Goal: Find specific page/section: Find specific page/section

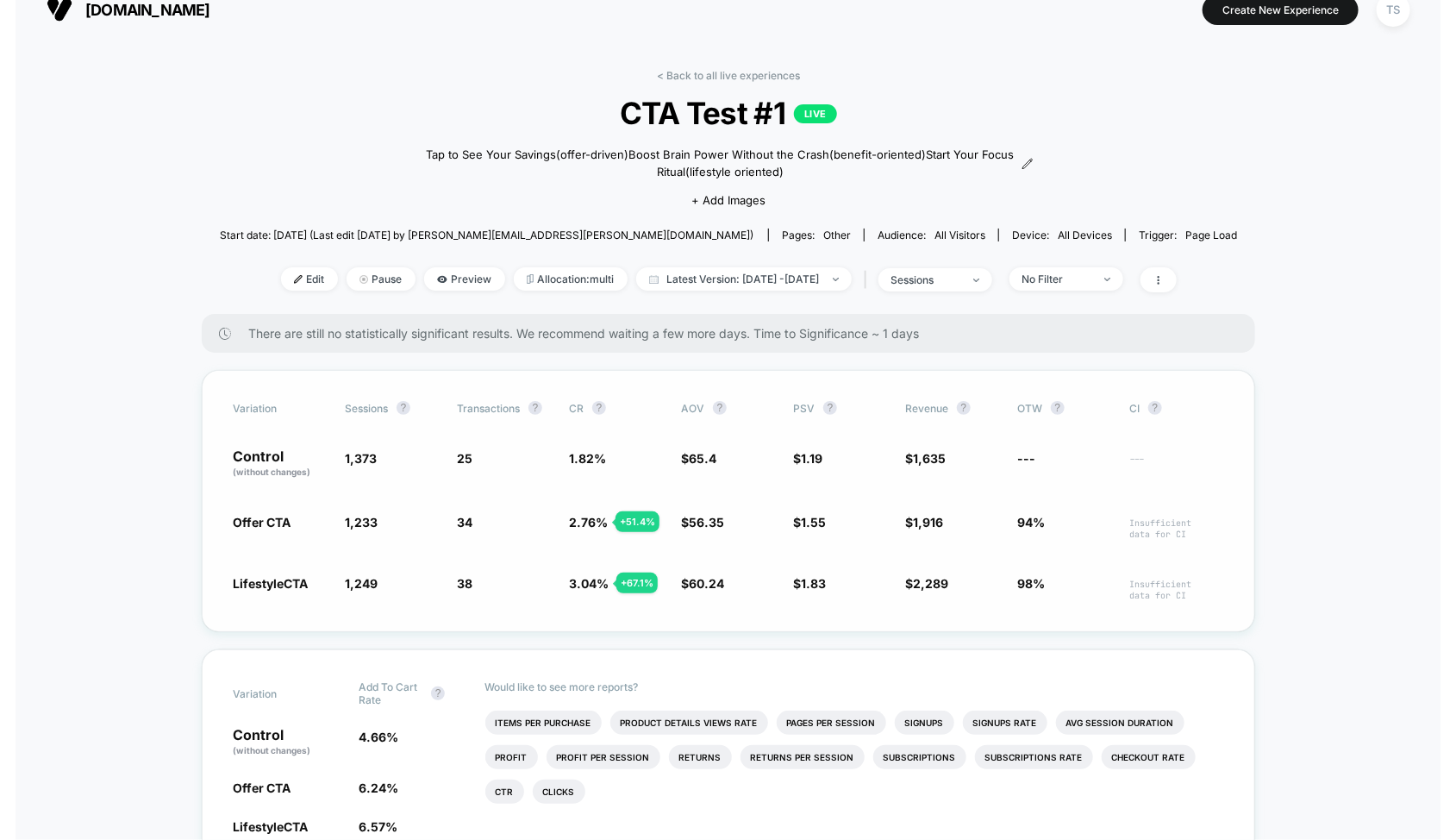
scroll to position [2, 0]
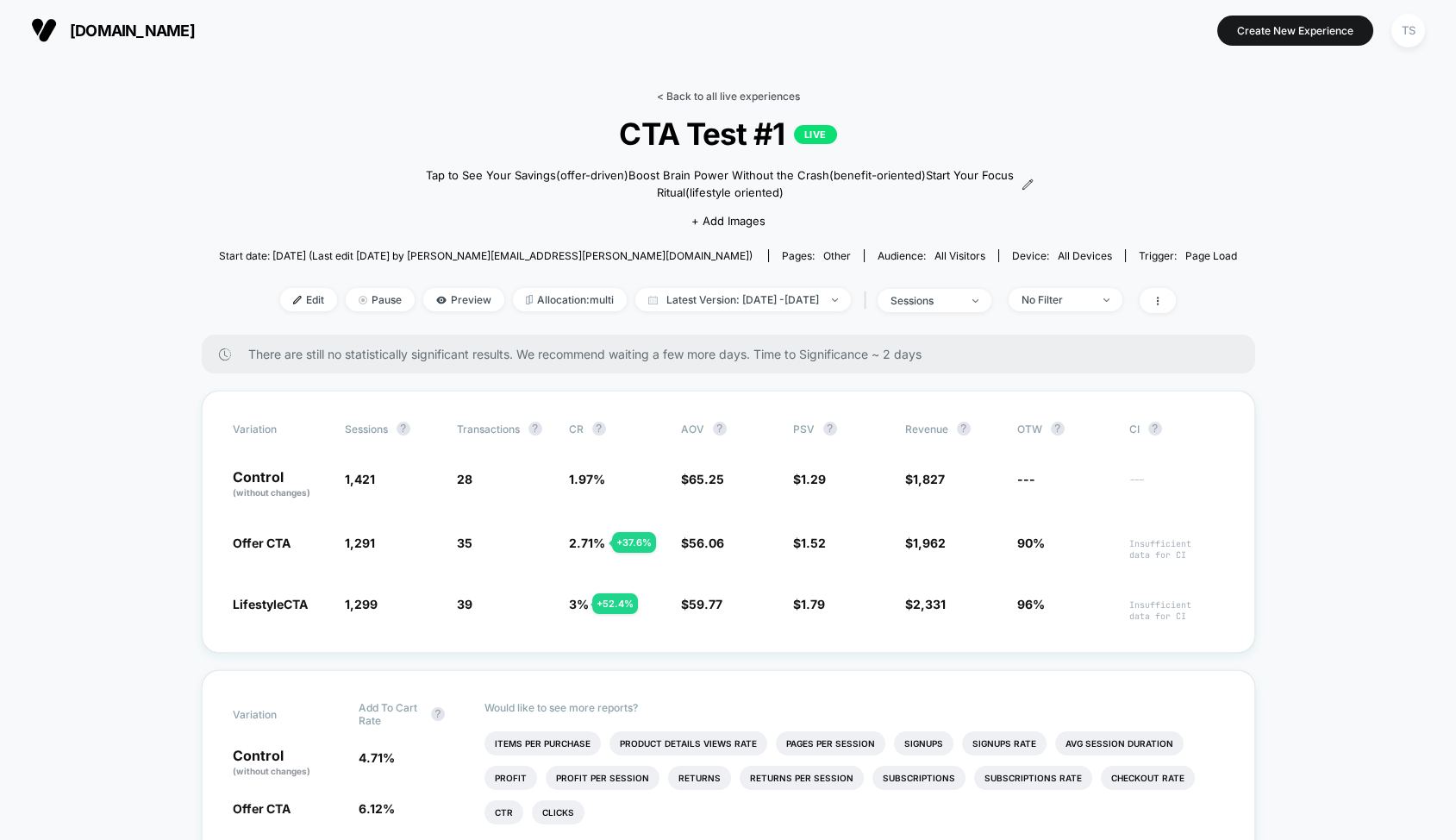
click at [695, 94] on link "< Back to all live experiences" at bounding box center [728, 96] width 143 height 13
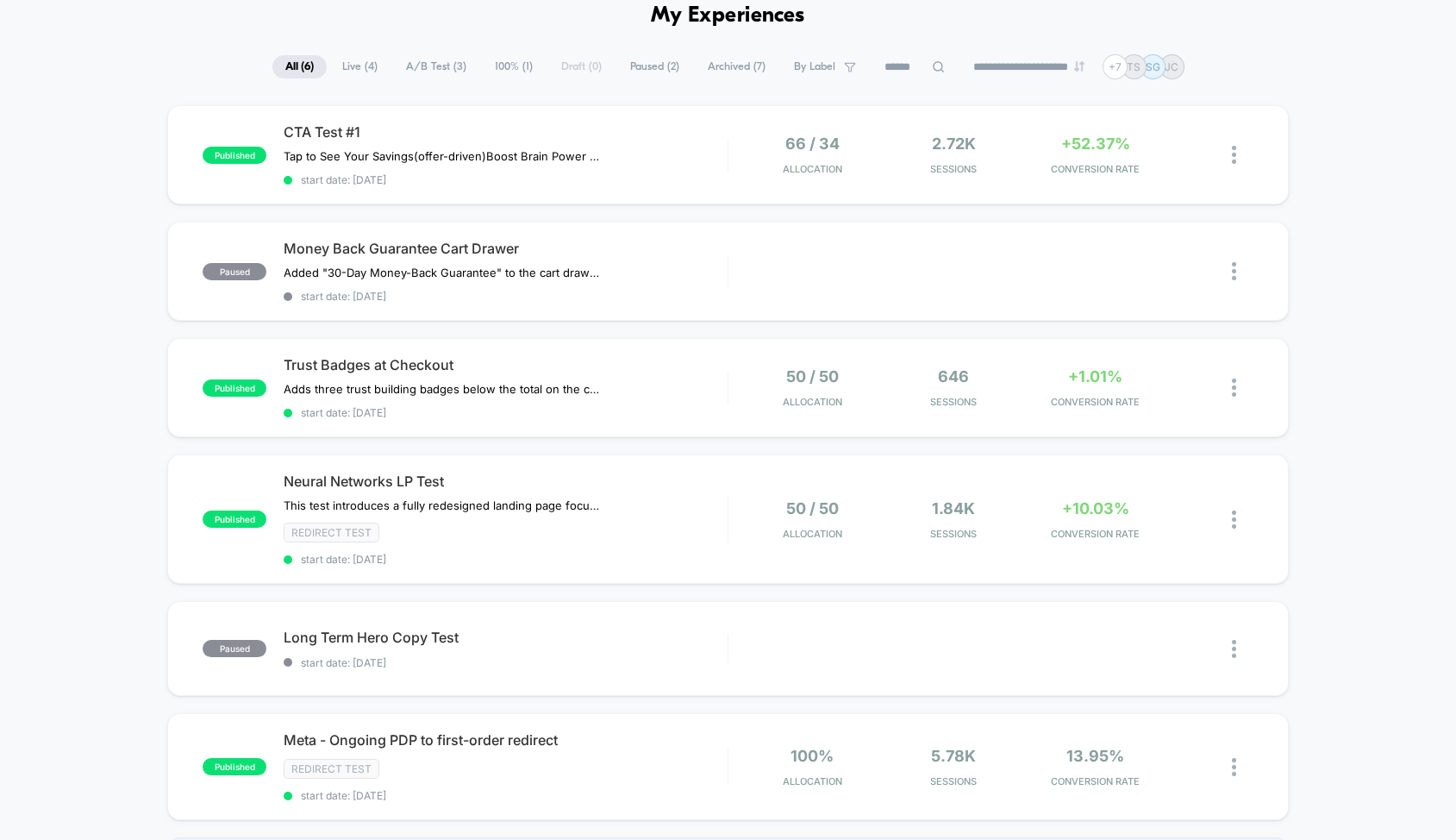
scroll to position [65, 0]
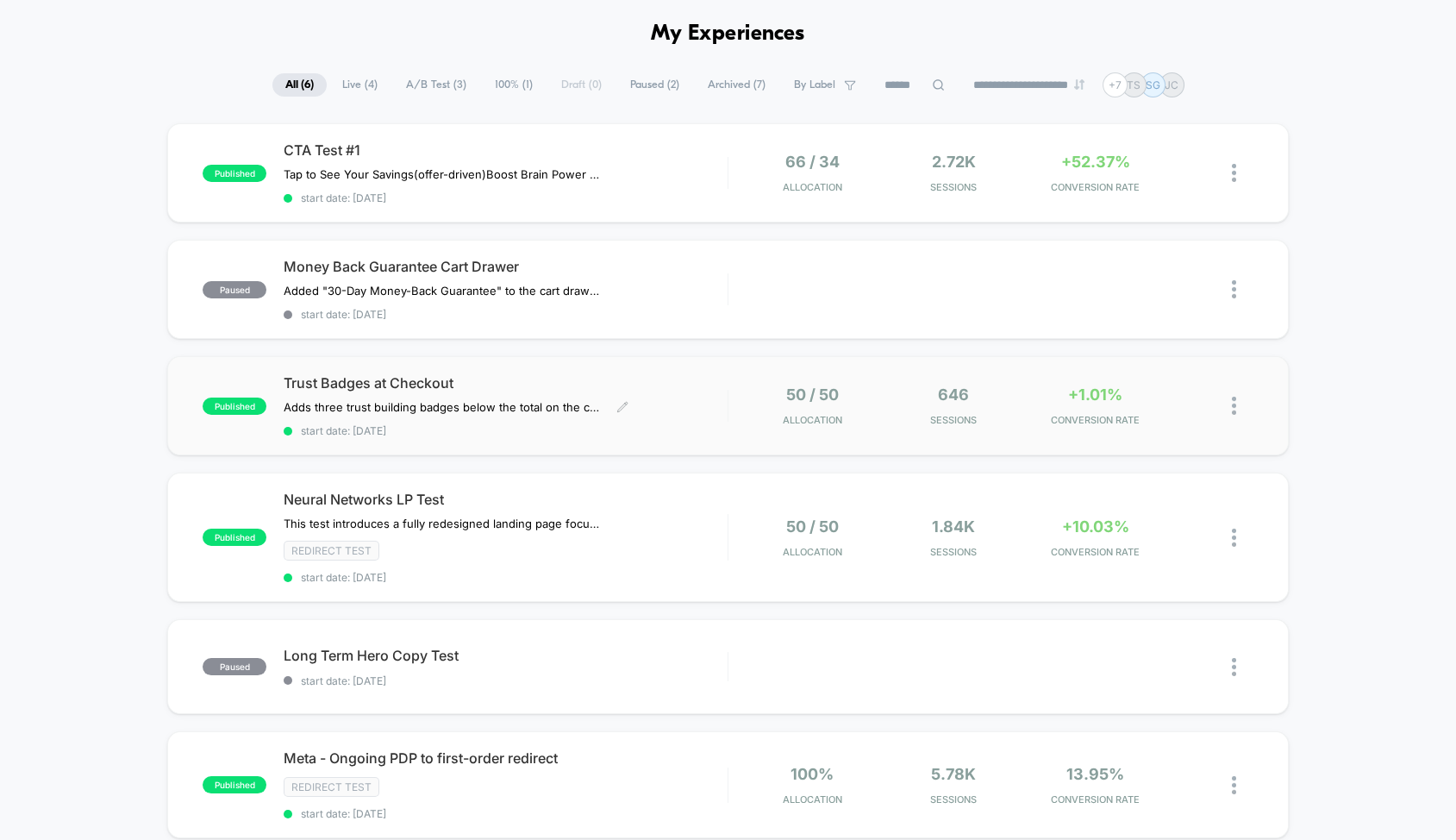
click at [659, 383] on span "Trust Badges at Checkout" at bounding box center [506, 382] width 444 height 17
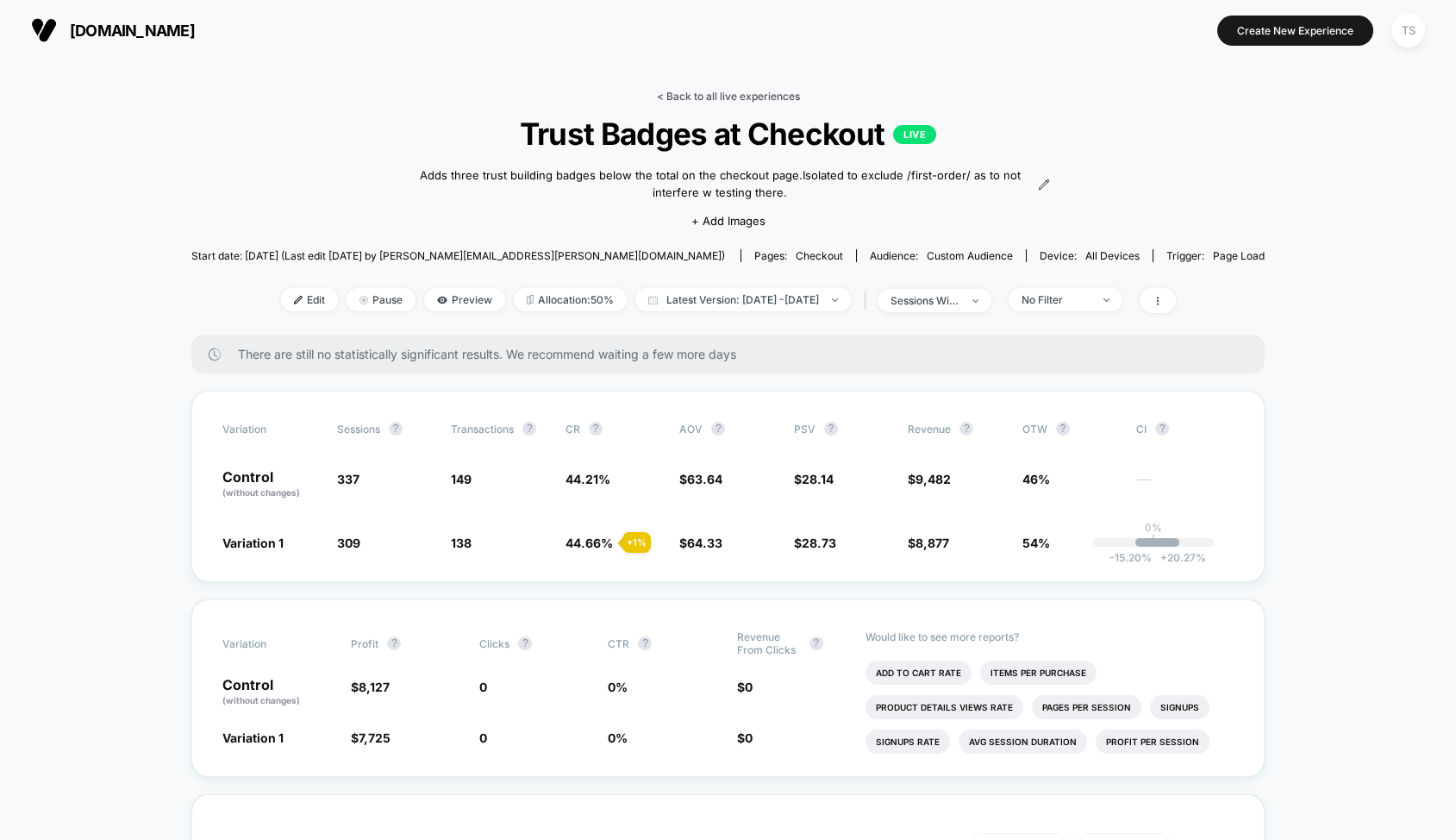
click at [698, 98] on link "< Back to all live experiences" at bounding box center [728, 96] width 143 height 13
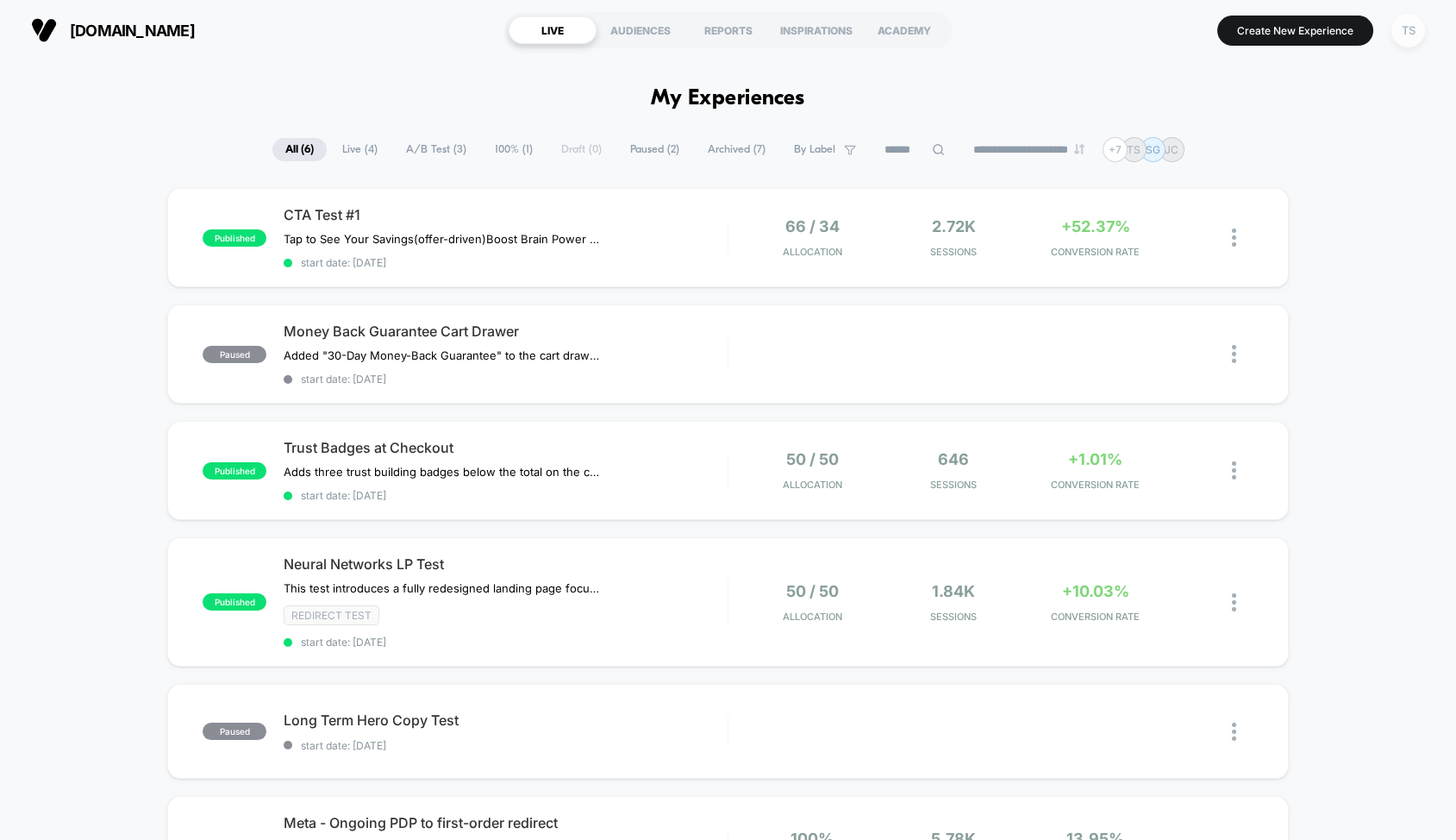
click at [1407, 37] on div "TS" at bounding box center [1408, 31] width 34 height 34
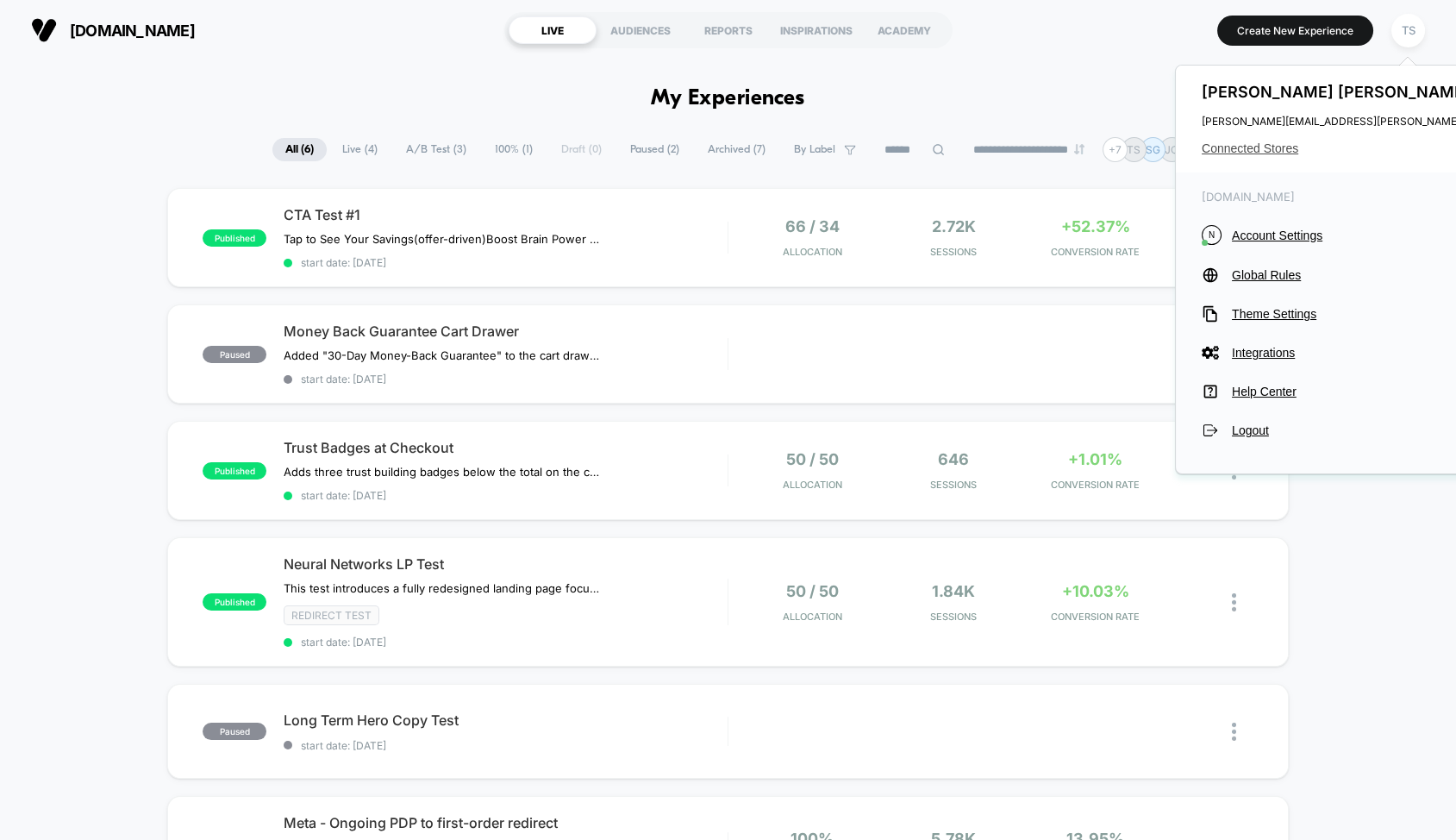
click at [1252, 151] on span "Connected Stores" at bounding box center [1373, 149] width 343 height 14
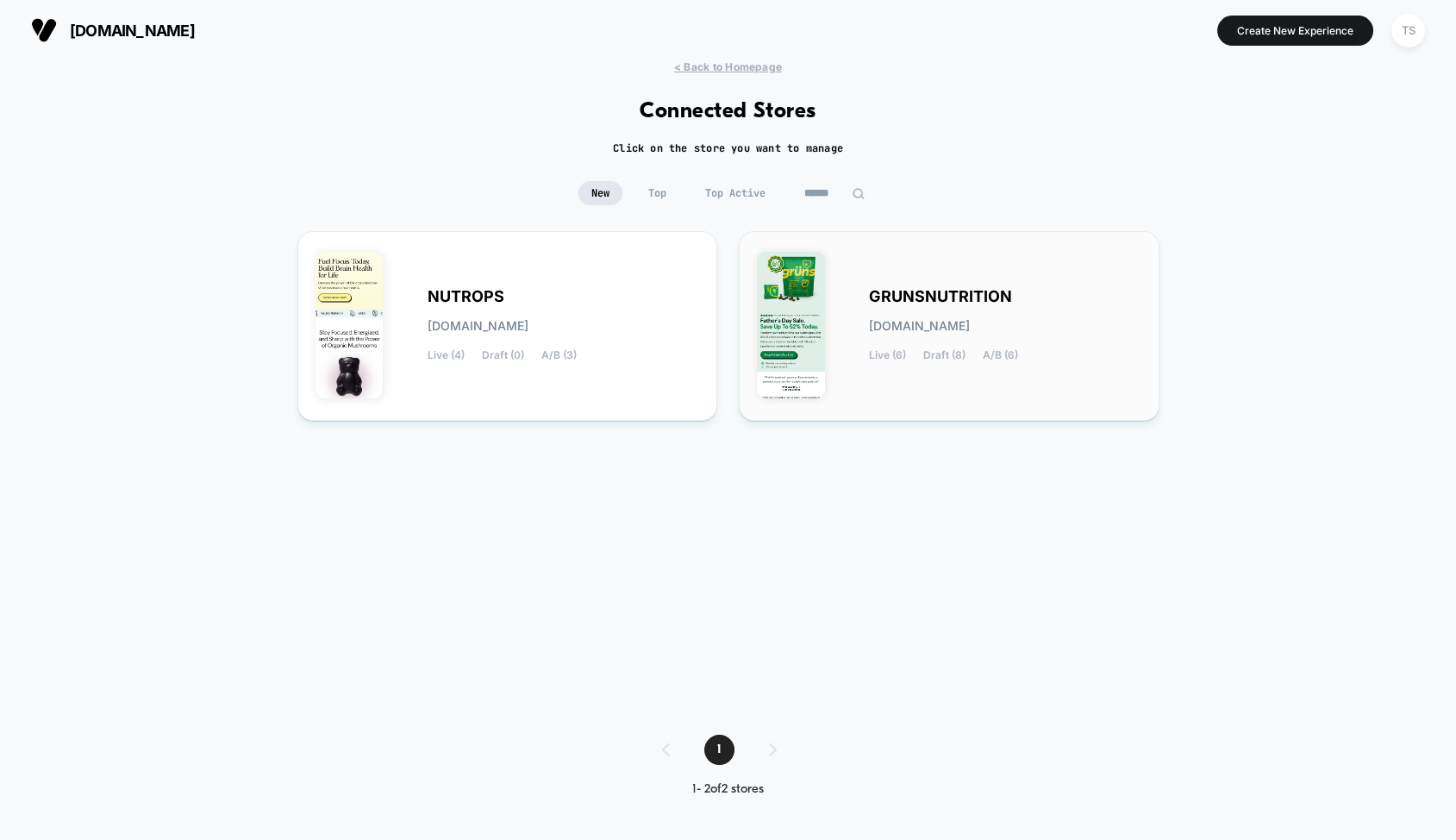
click at [919, 297] on span "GRUNSNUTRITION" at bounding box center [941, 297] width 143 height 12
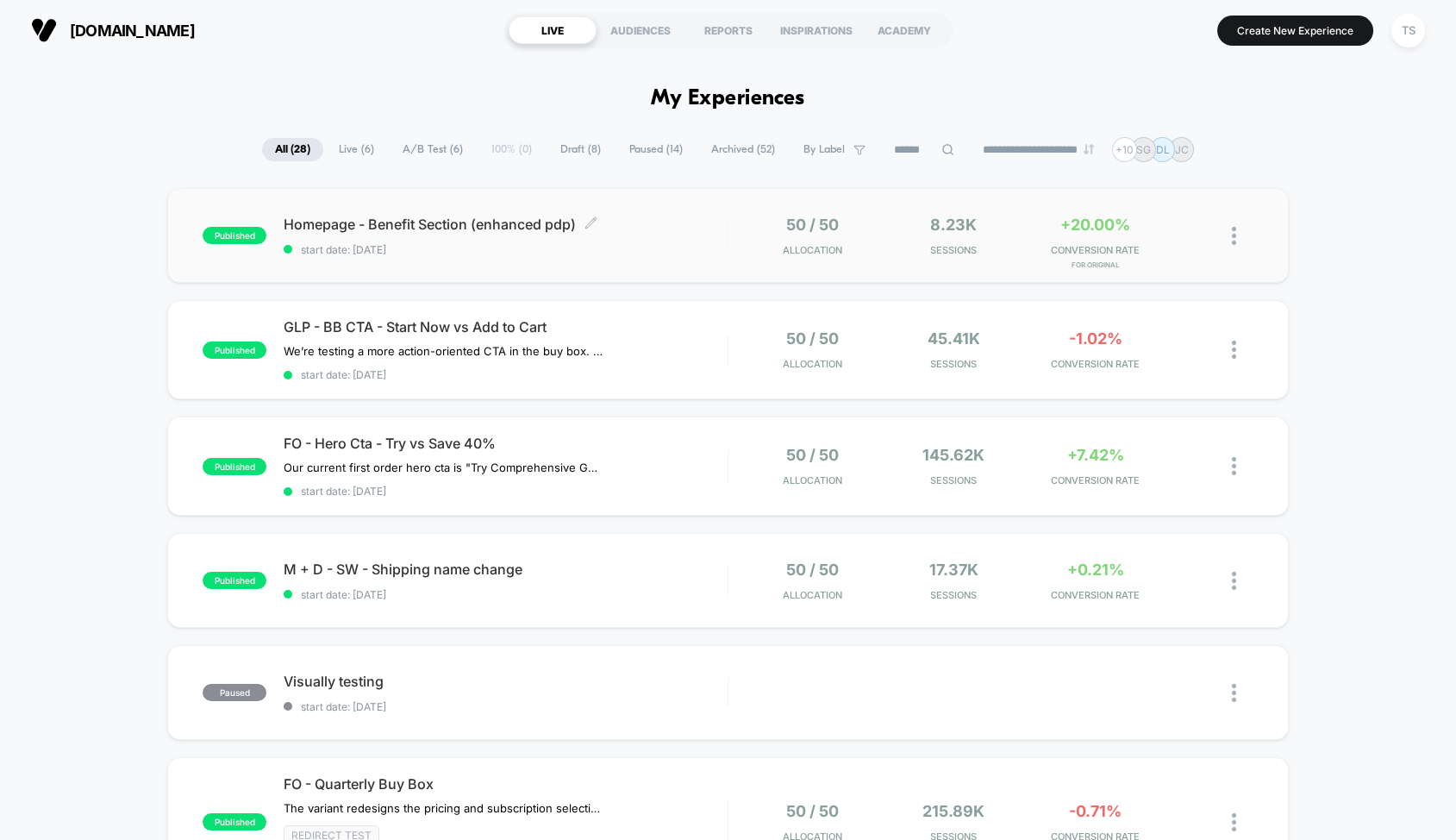
click at [628, 250] on span "start date: 10/7/2025" at bounding box center [506, 250] width 444 height 13
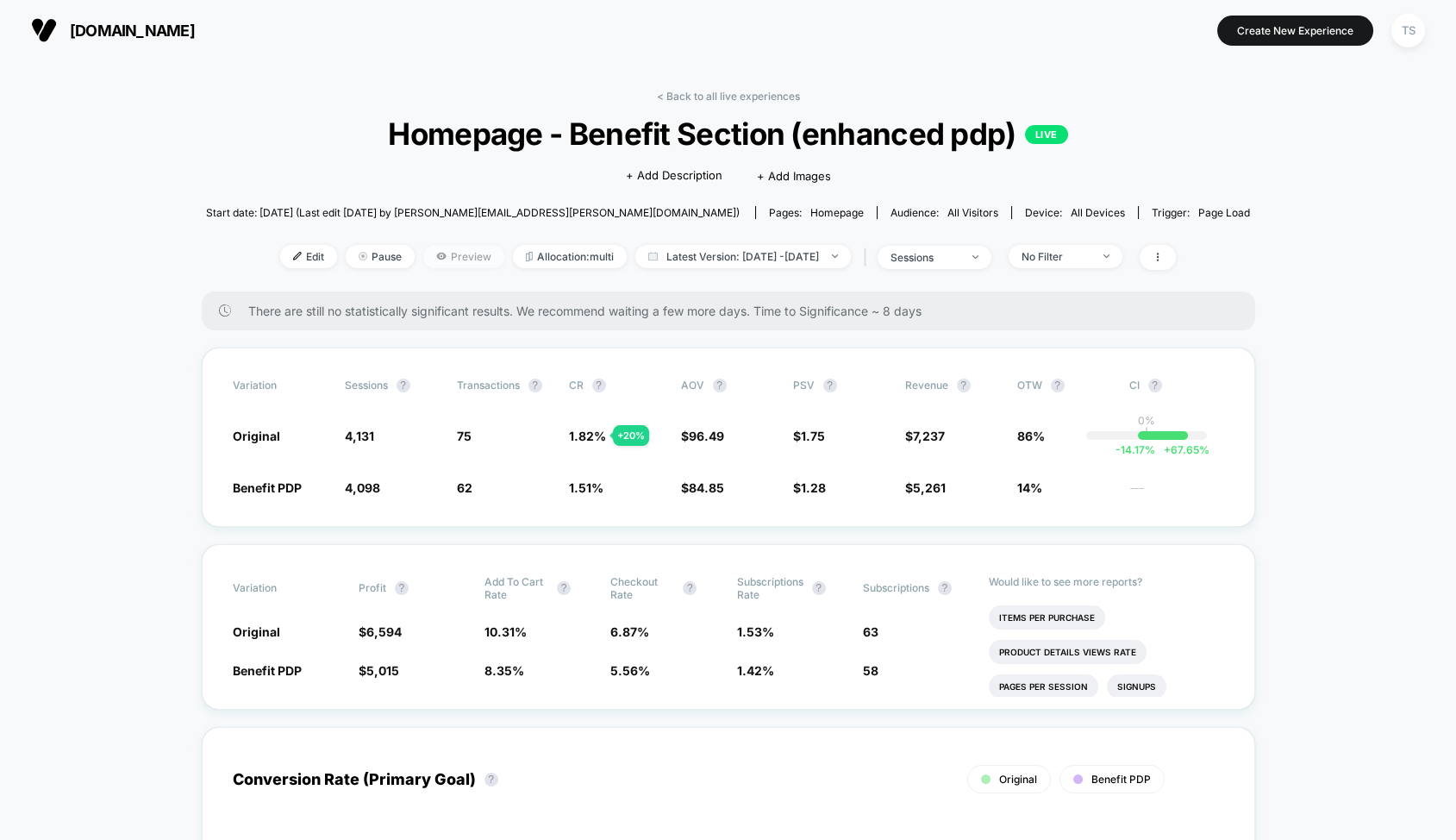
click at [459, 252] on span "Preview" at bounding box center [464, 257] width 81 height 23
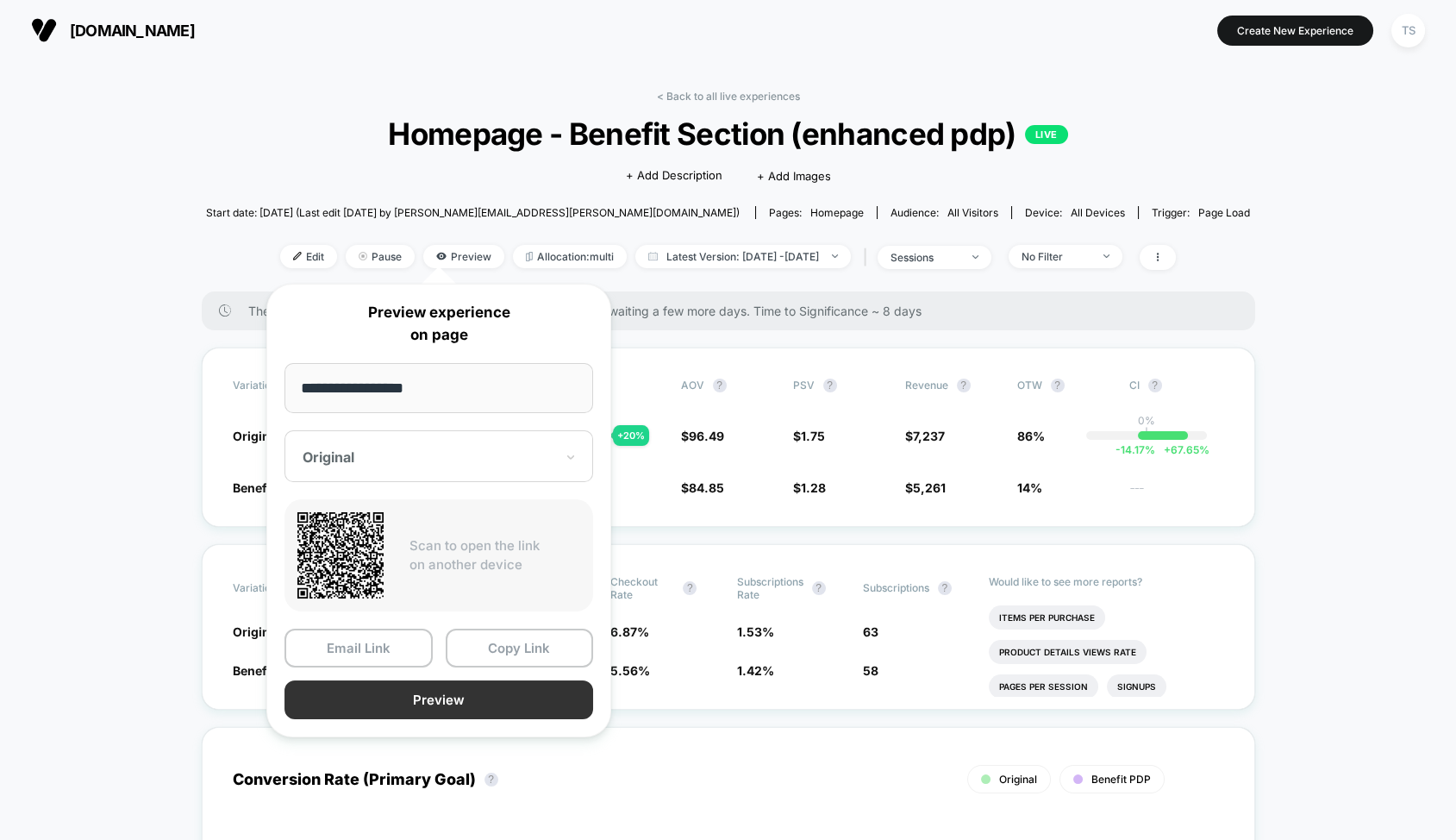
click at [457, 690] on button "Preview" at bounding box center [438, 700] width 309 height 39
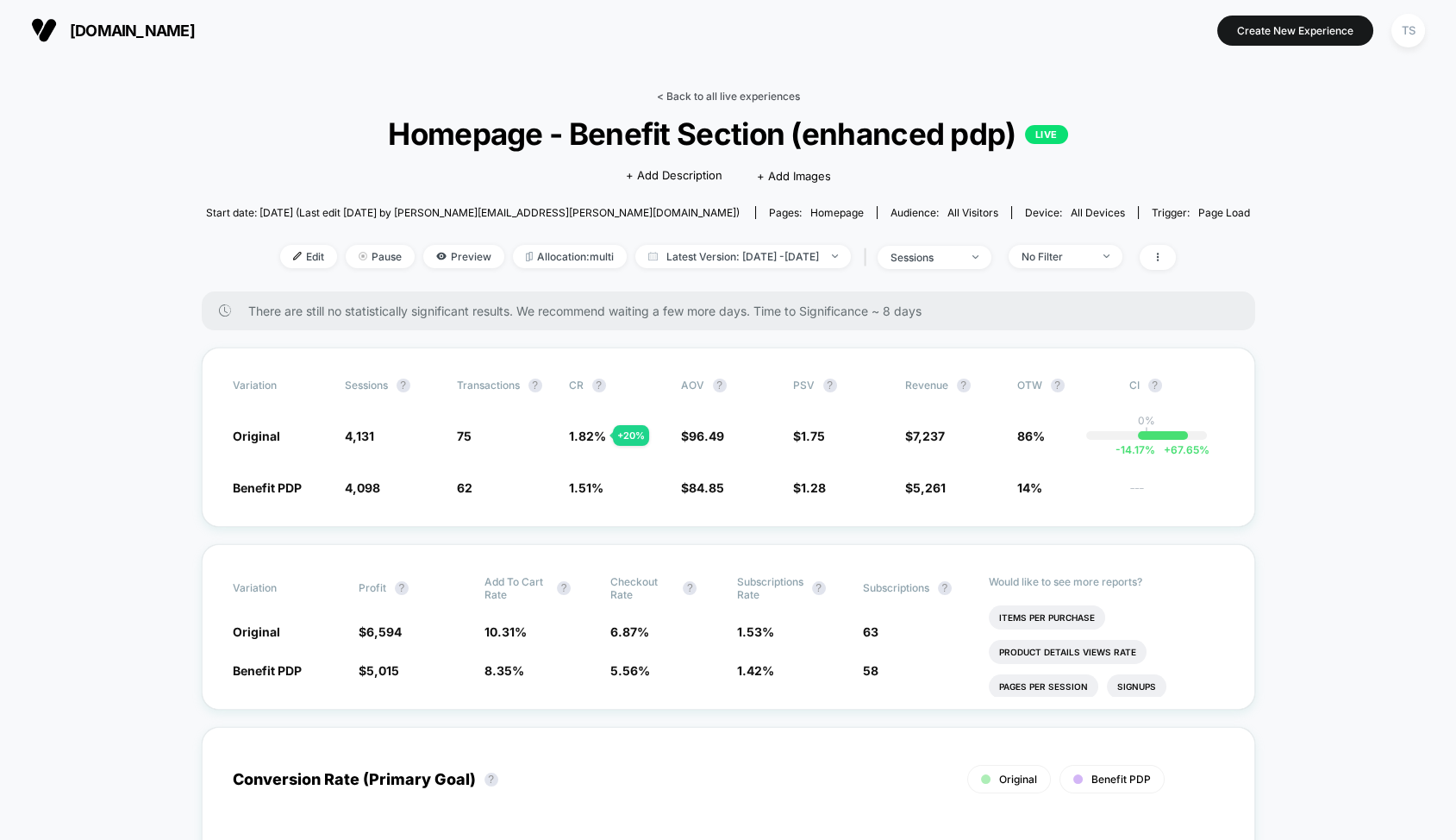
click at [692, 96] on link "< Back to all live experiences" at bounding box center [728, 96] width 143 height 13
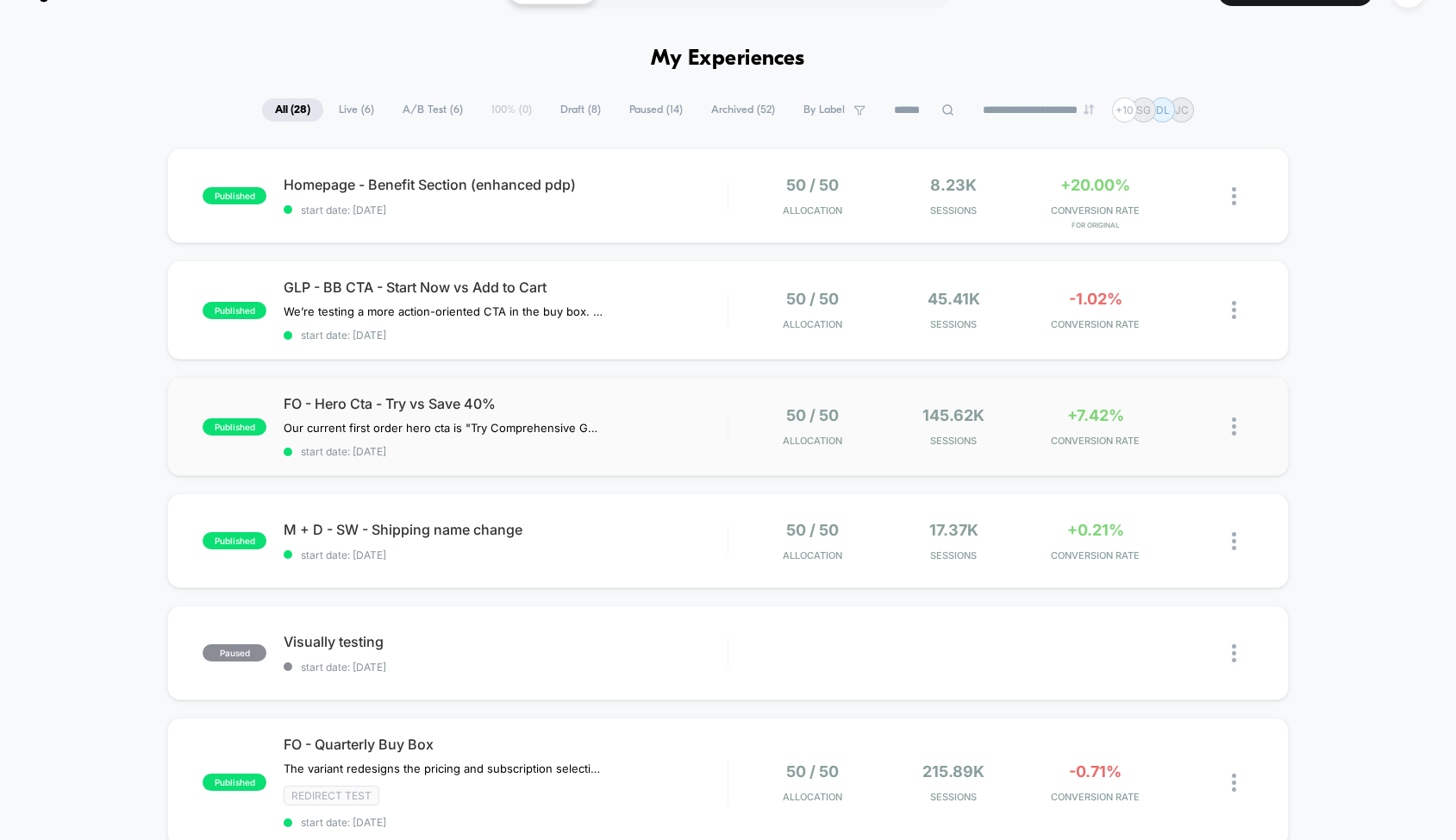
scroll to position [41, 0]
click at [564, 395] on span "FO - Hero Cta - Try vs Save 40%" at bounding box center [506, 402] width 444 height 17
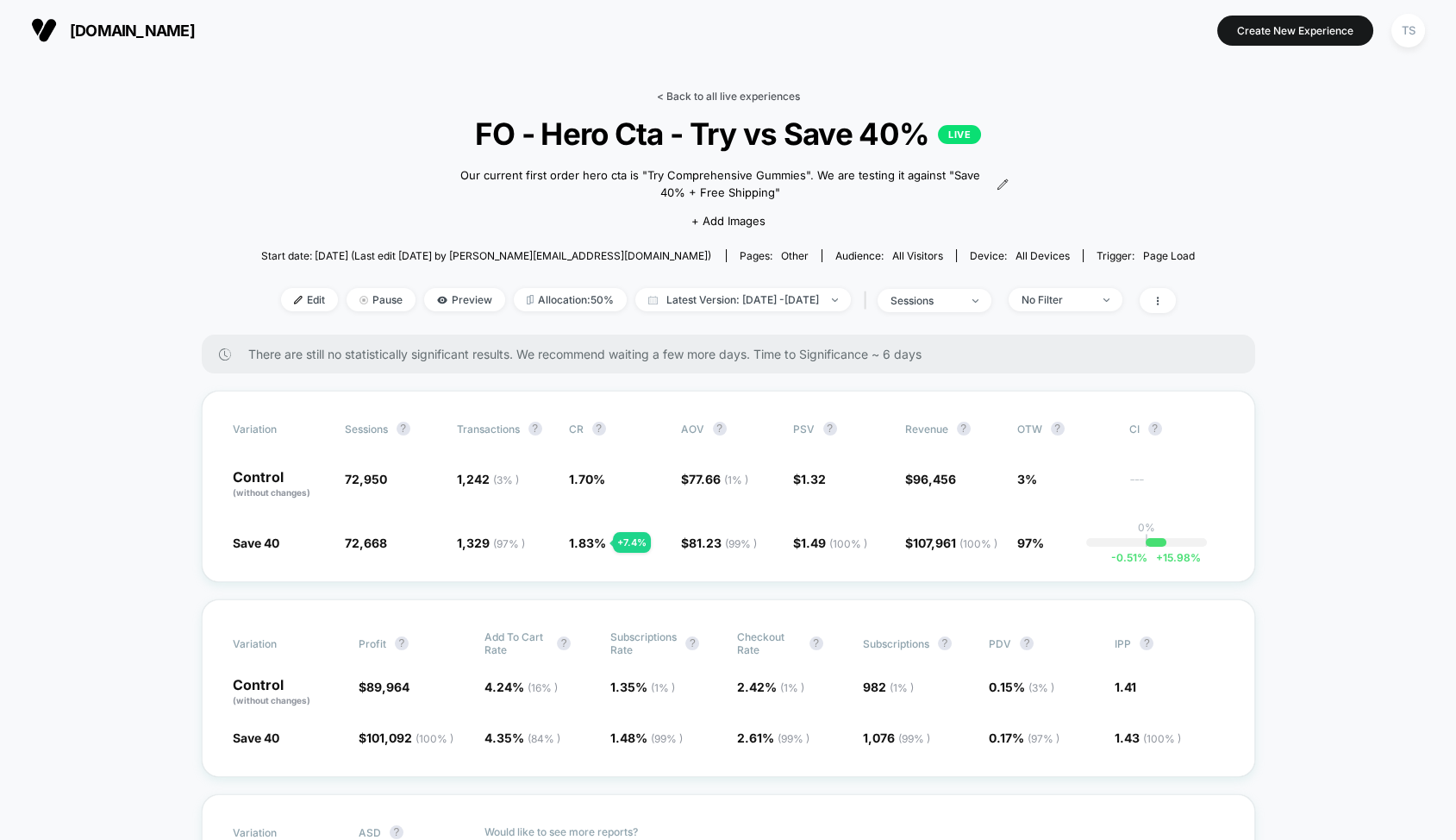
click at [722, 97] on link "< Back to all live experiences" at bounding box center [728, 96] width 143 height 13
